Goal: Task Accomplishment & Management: Complete application form

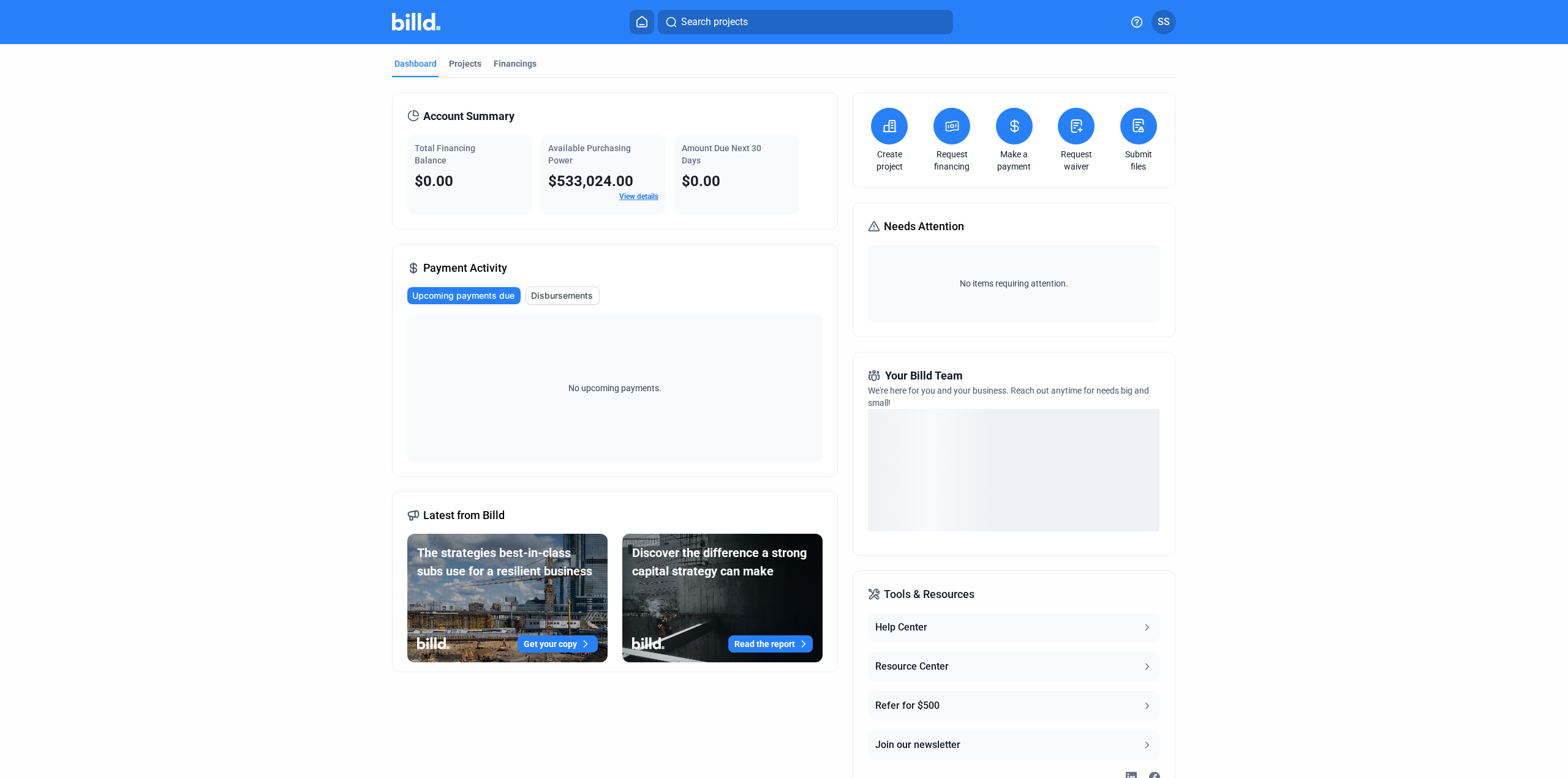
click at [885, 139] on button at bounding box center [889, 126] width 37 height 37
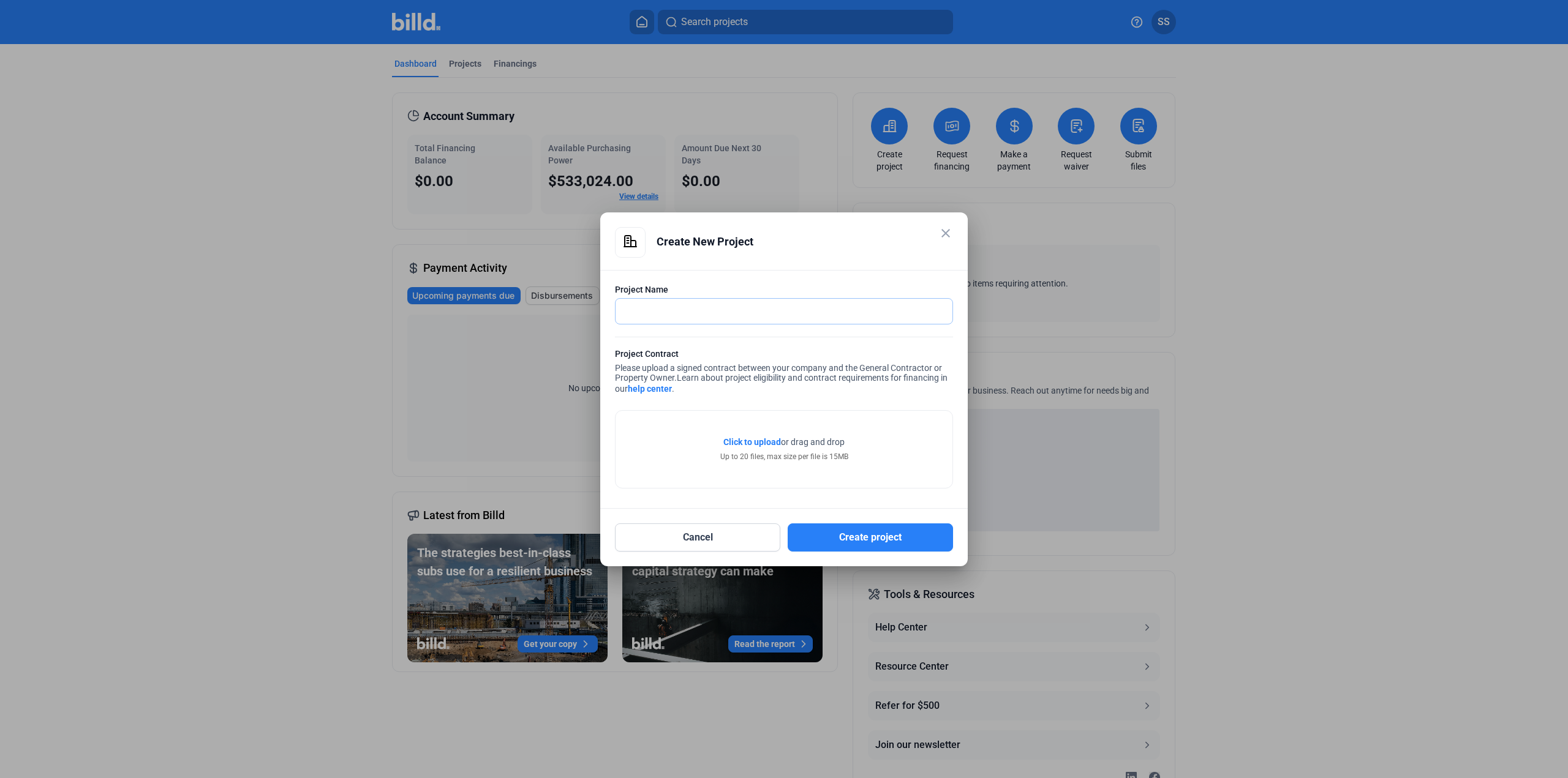
click at [762, 304] on input "text" at bounding box center [784, 311] width 337 height 25
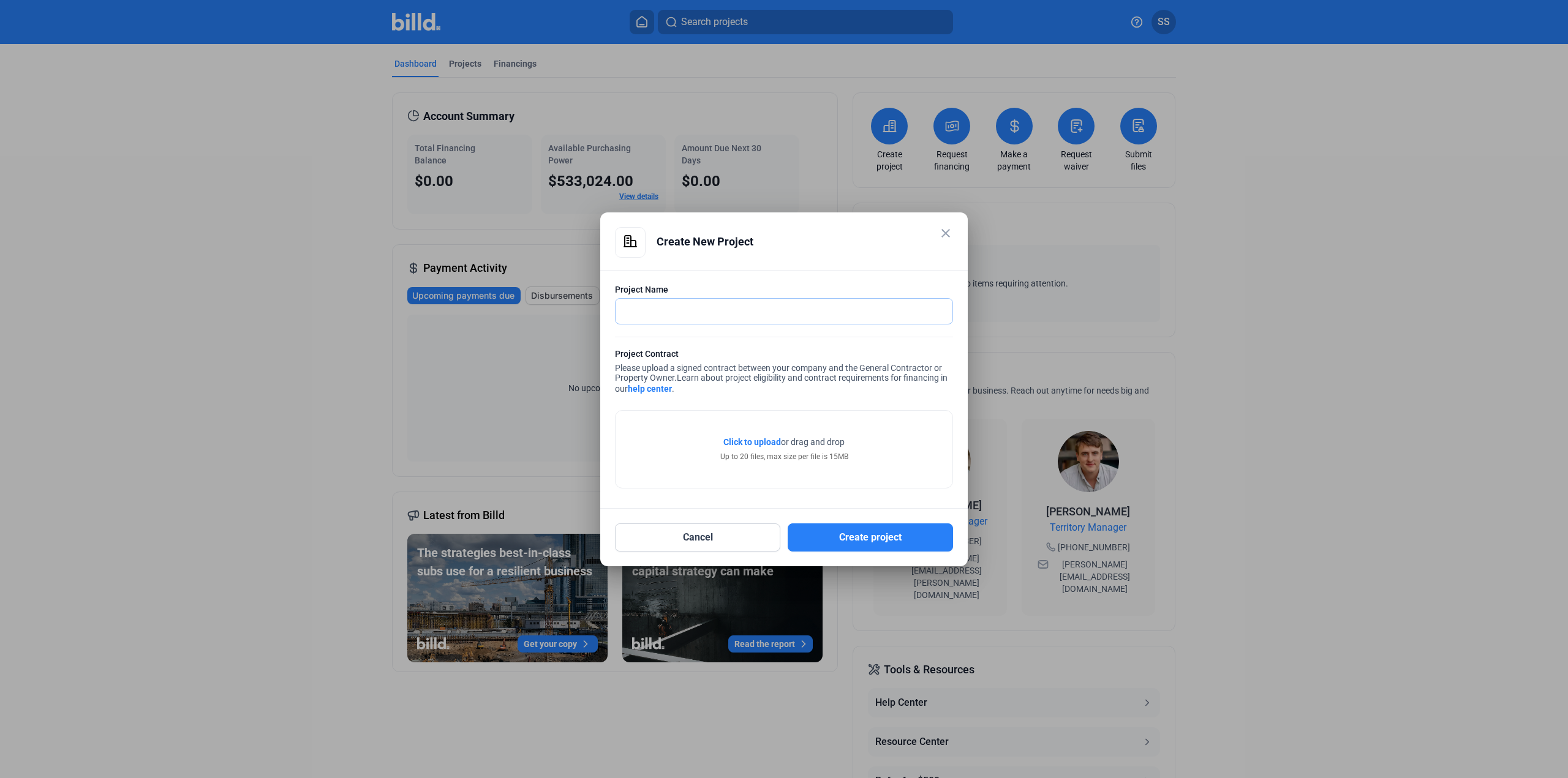
paste input "25-180 BIDMC ST-1 CRC Expansion"
type input "25-180 BIDMC ST-1 CRC Expansion"
click at [766, 441] on span "Click to upload" at bounding box center [752, 442] width 58 height 10
click at [762, 442] on span "Click to upload" at bounding box center [752, 442] width 58 height 10
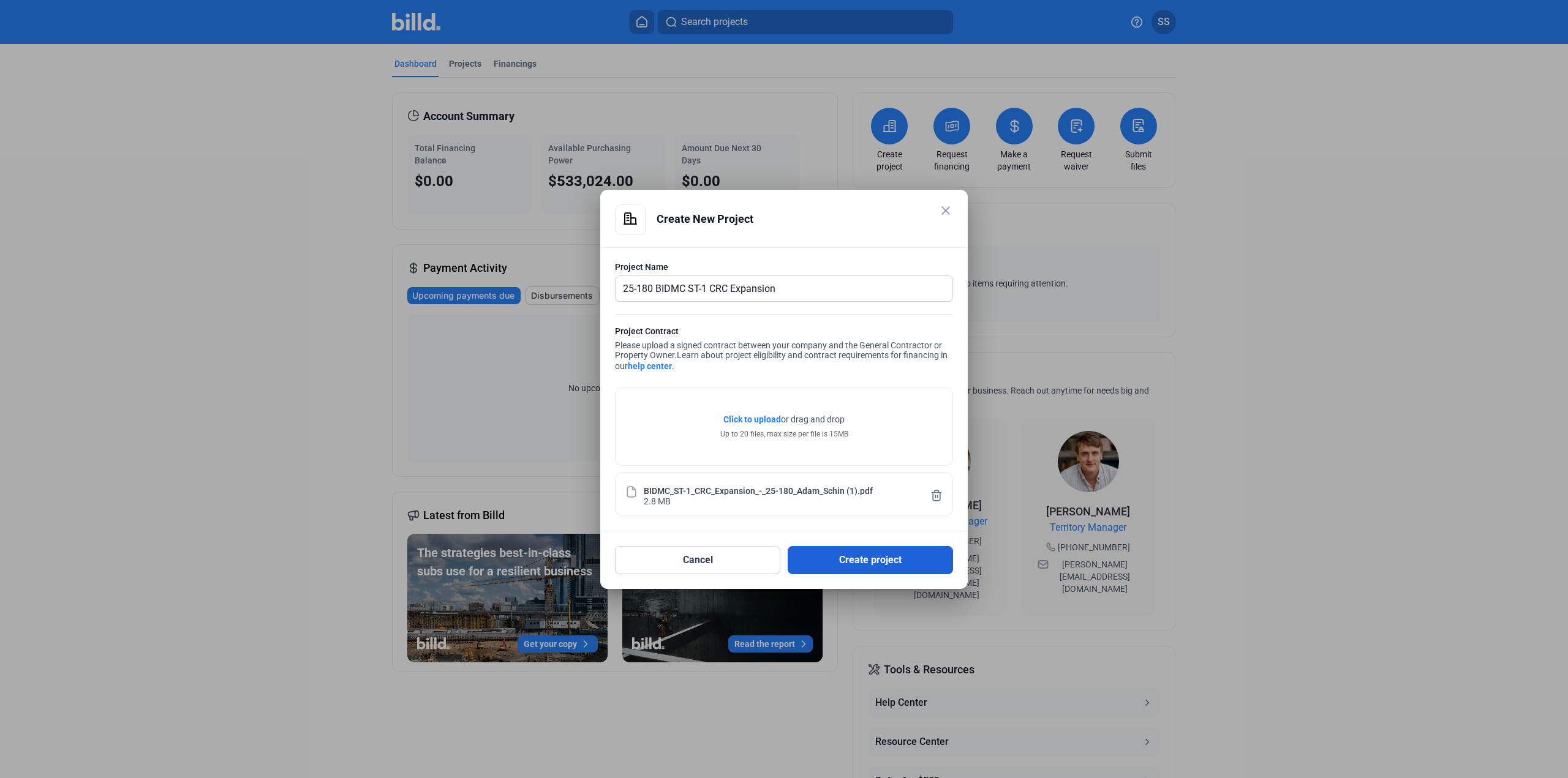
click at [859, 557] on button "Create project" at bounding box center [870, 560] width 166 height 28
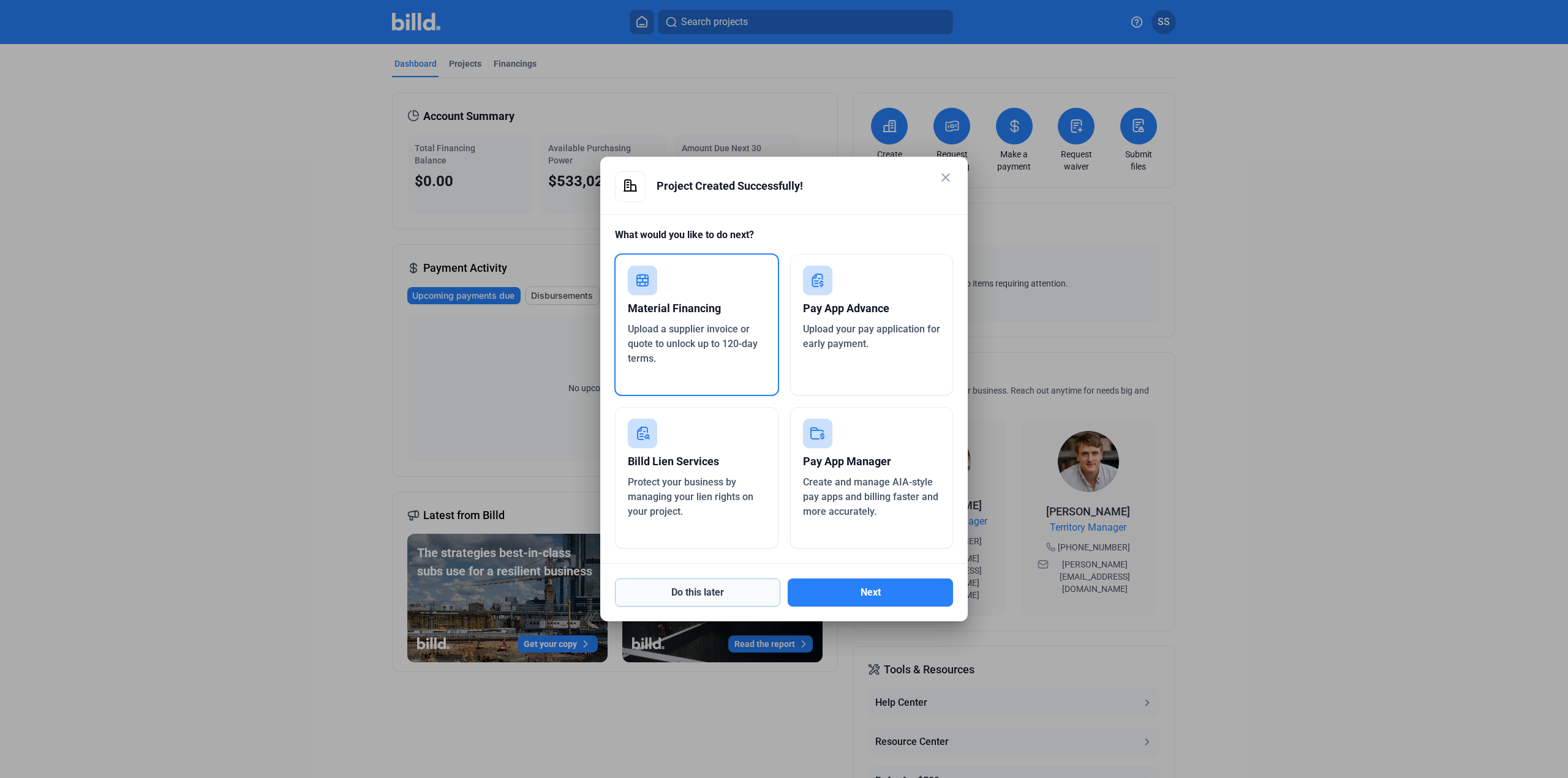
click at [723, 589] on button "Do this later" at bounding box center [697, 593] width 166 height 28
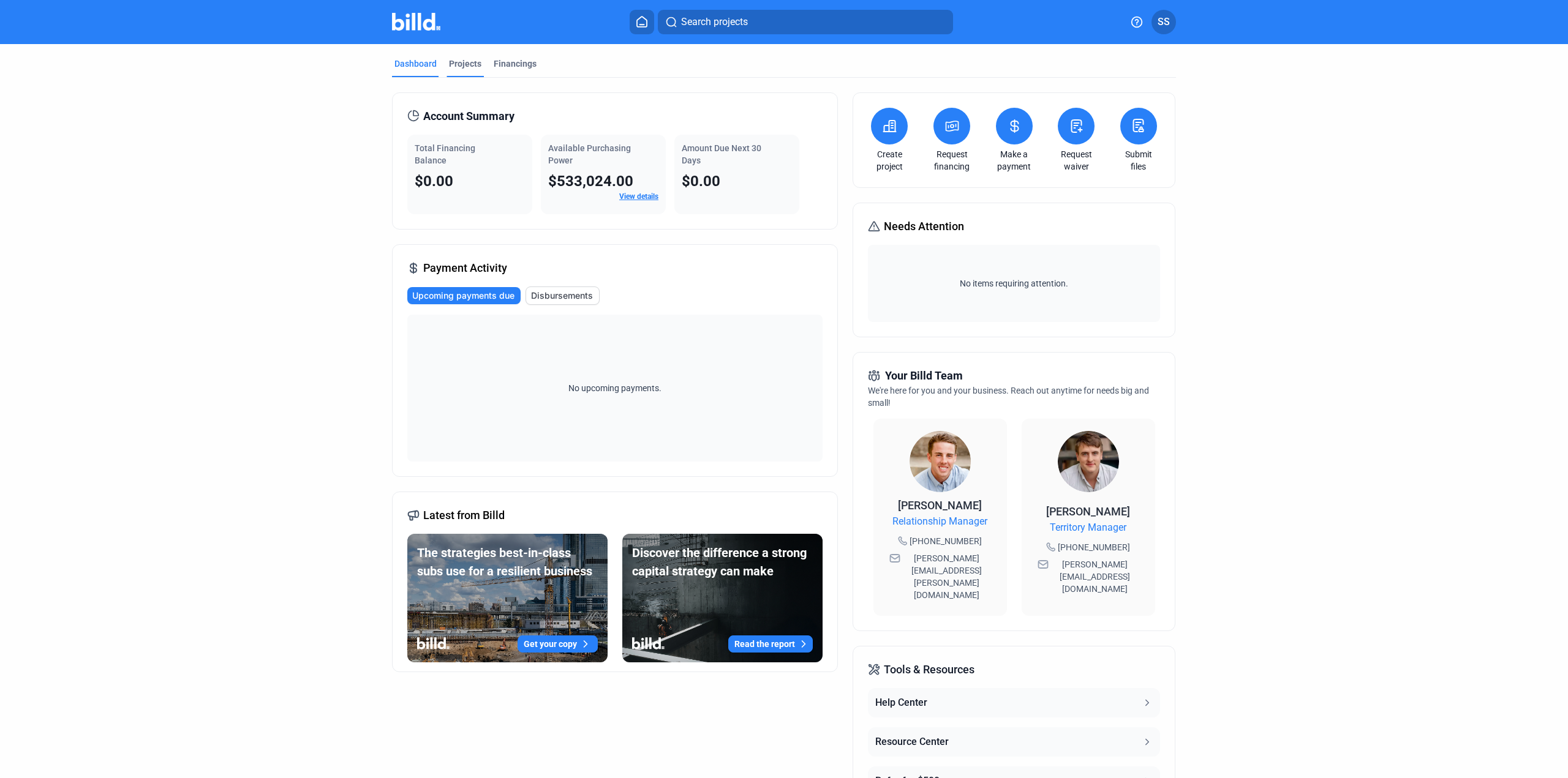
click at [459, 62] on div "Projects" at bounding box center [465, 64] width 32 height 12
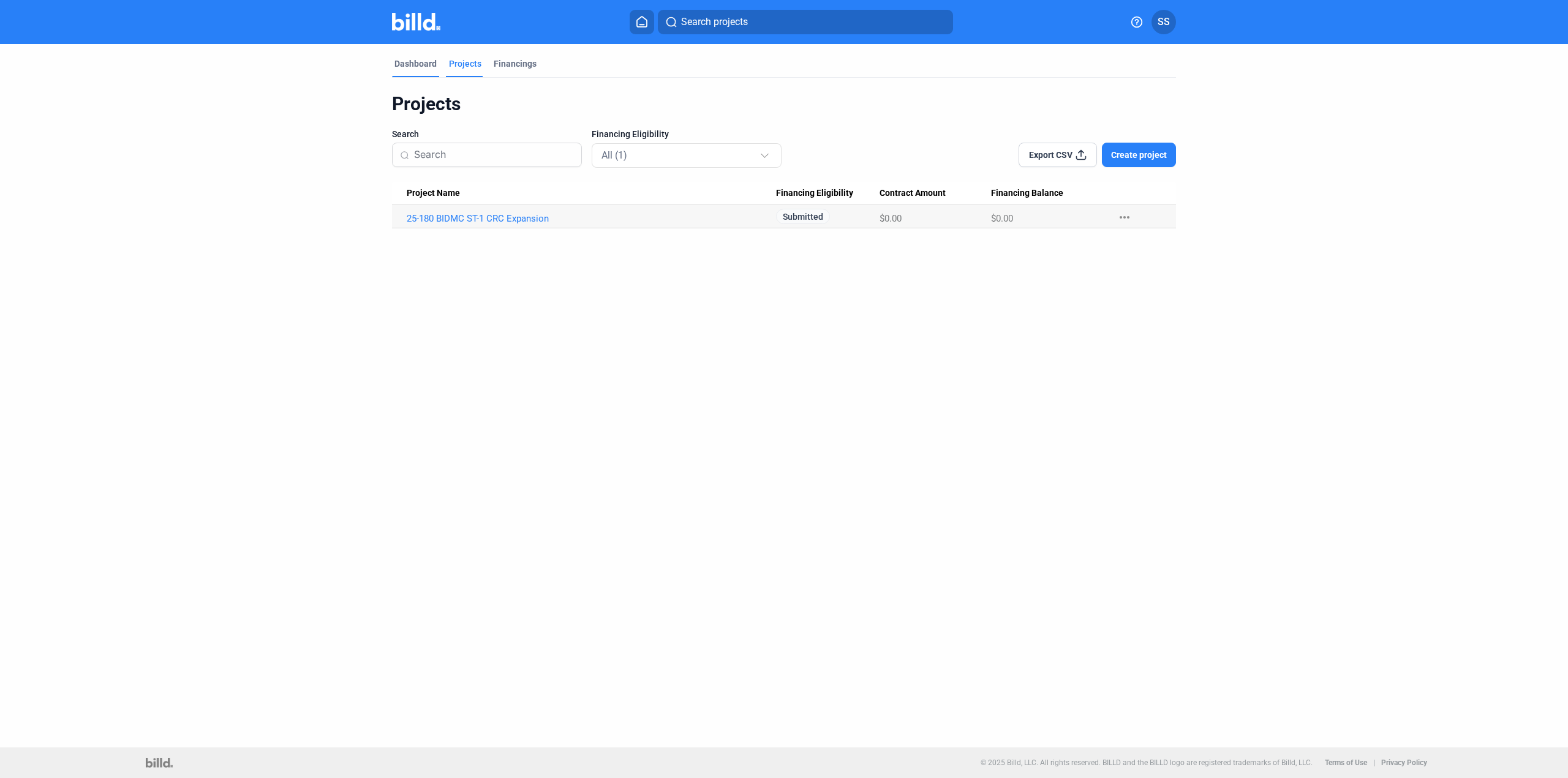
click at [416, 62] on div "Dashboard" at bounding box center [416, 64] width 43 height 12
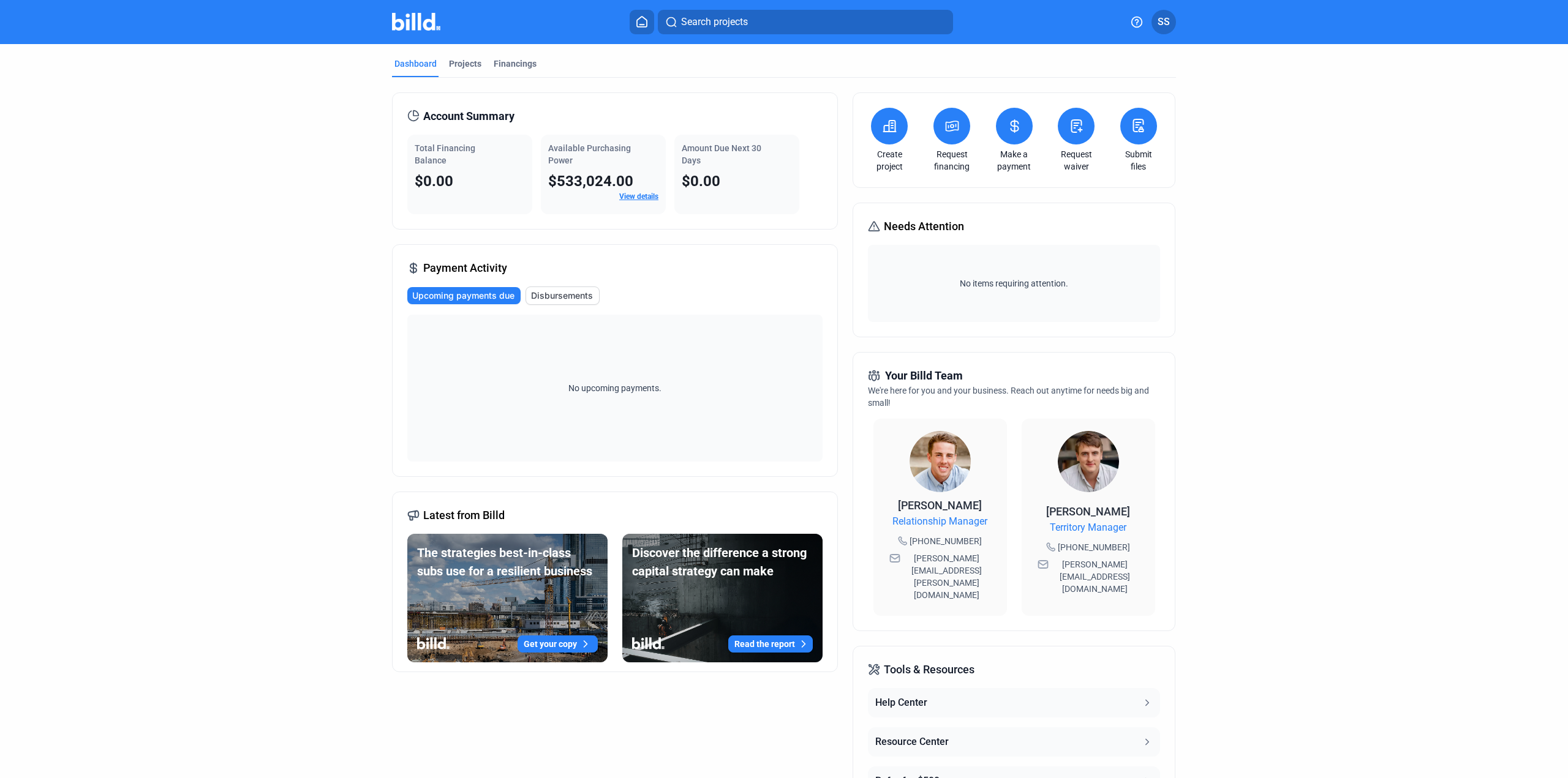
click at [959, 148] on link "Request financing" at bounding box center [952, 161] width 43 height 25
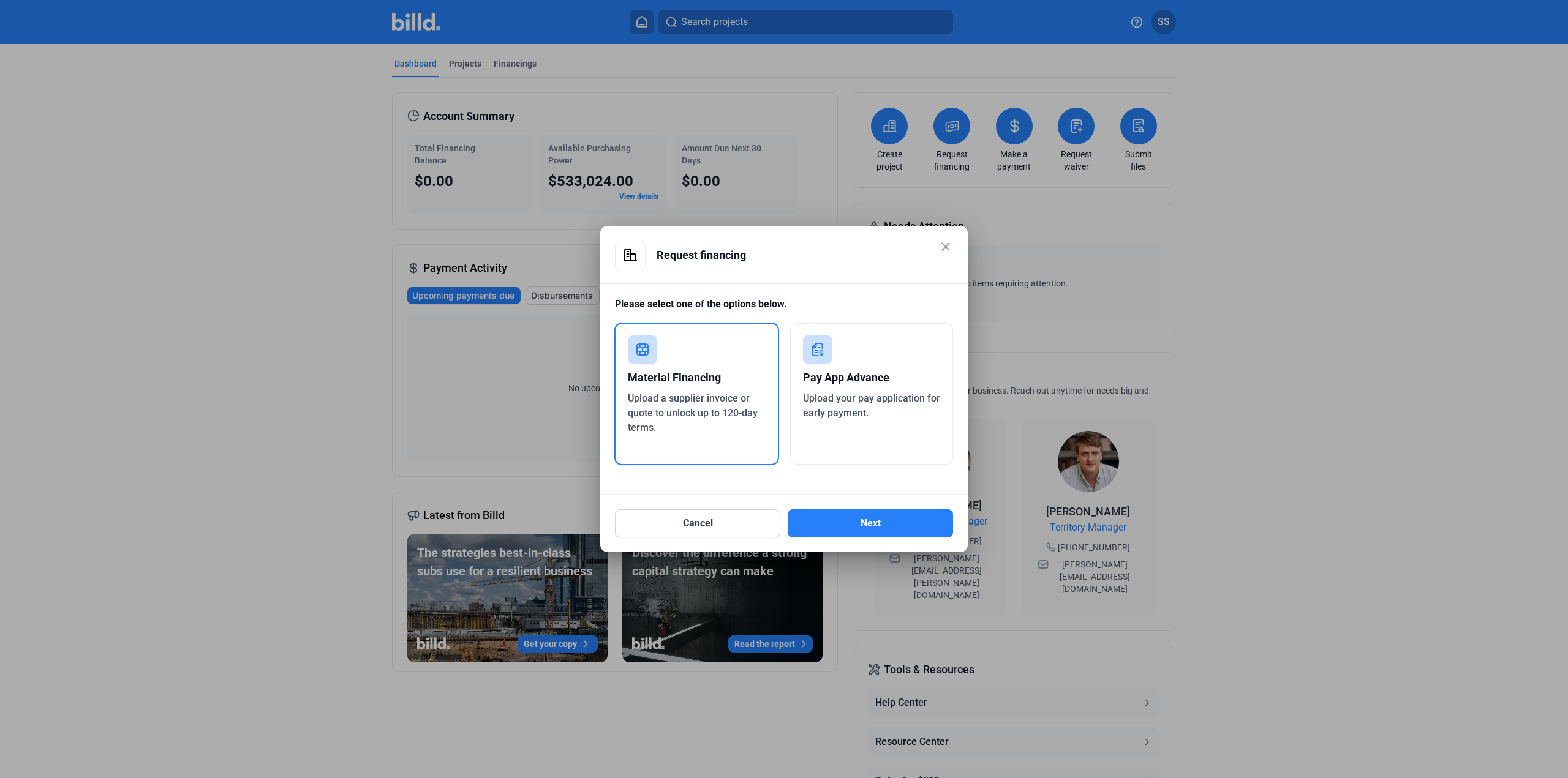
click at [948, 249] on mat-icon "close" at bounding box center [945, 247] width 14 height 14
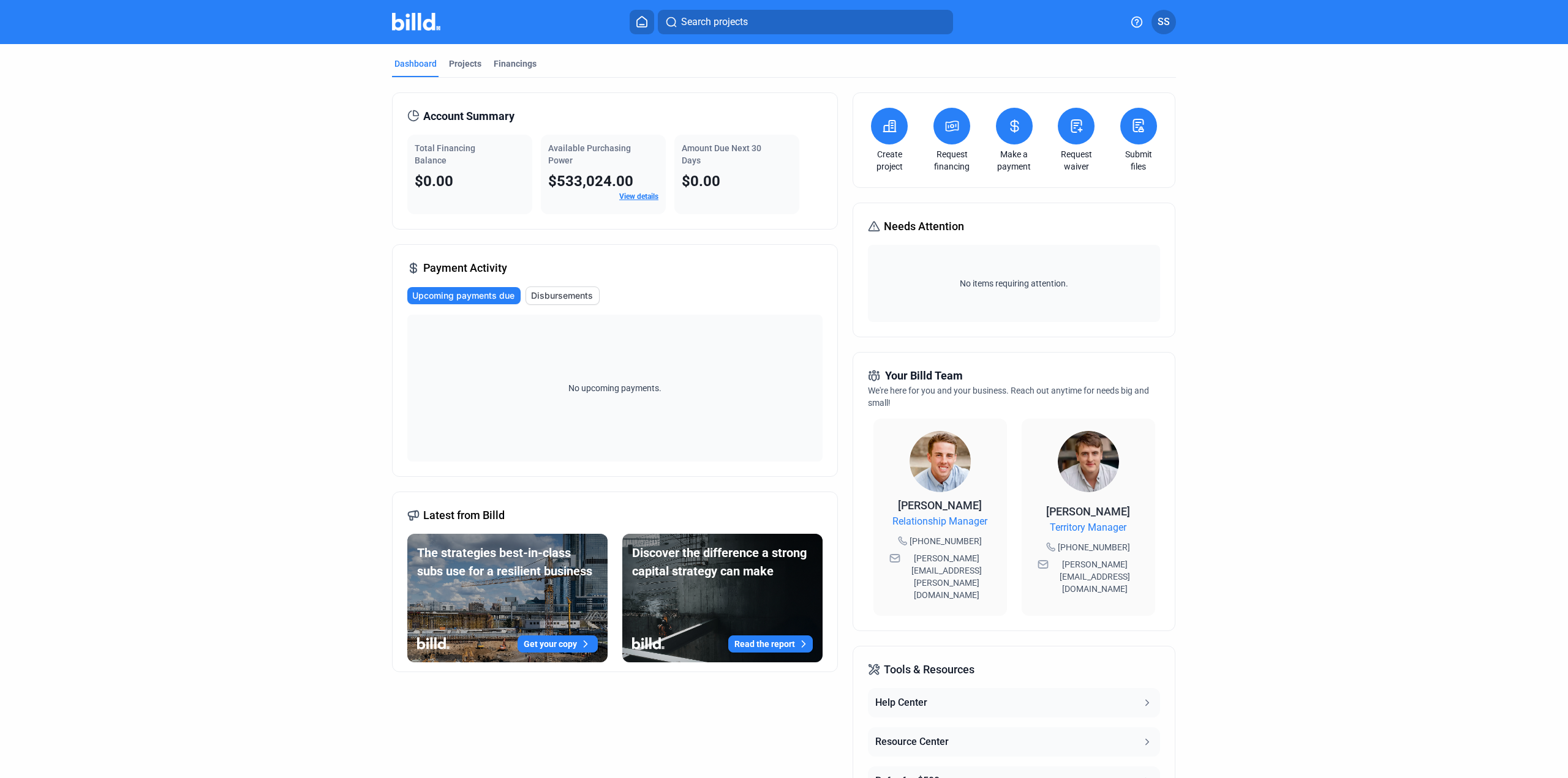
click at [621, 196] on link "View details" at bounding box center [639, 196] width 39 height 8
